Goal: Task Accomplishment & Management: Complete application form

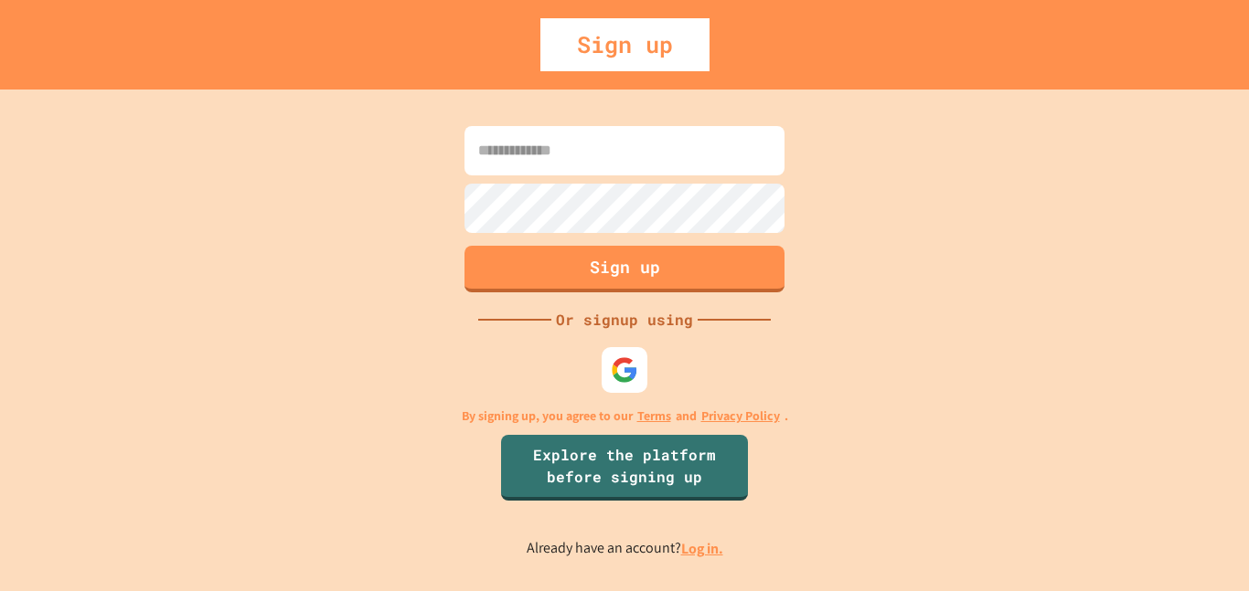
click at [626, 368] on img at bounding box center [624, 369] width 27 height 27
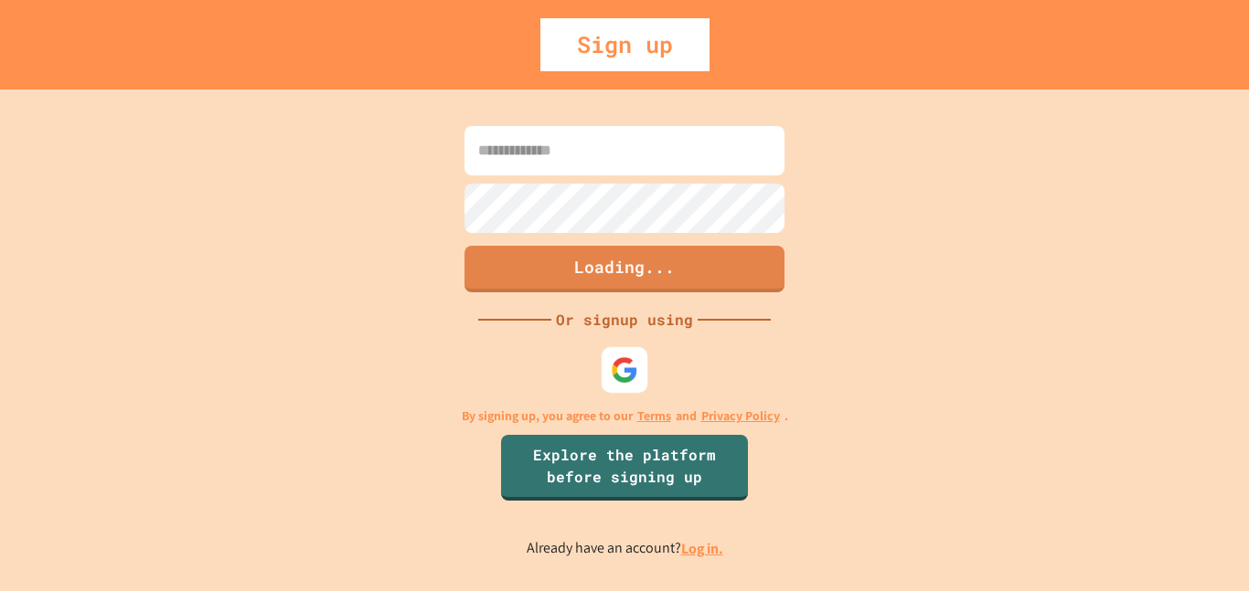
click at [631, 377] on img at bounding box center [624, 369] width 27 height 27
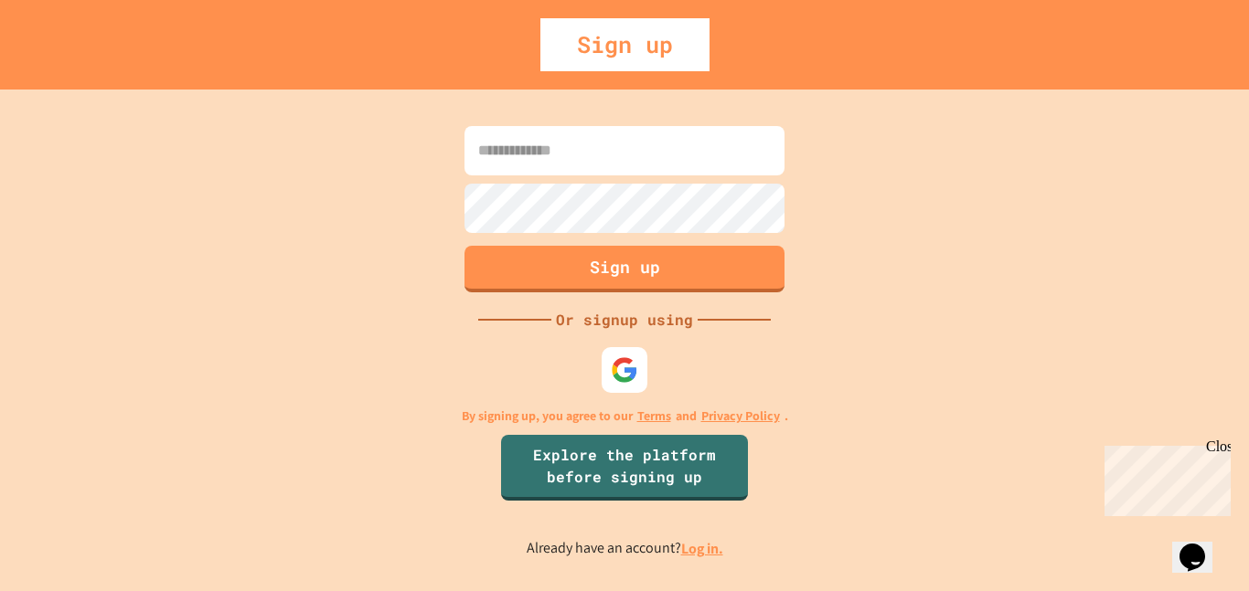
click at [895, 276] on div "Sign up Or signup using By signing up, you agree to our Terms and Privacy Polic…" at bounding box center [624, 341] width 1249 height 502
click at [617, 367] on img at bounding box center [625, 370] width 30 height 30
